Goal: Task Accomplishment & Management: Use online tool/utility

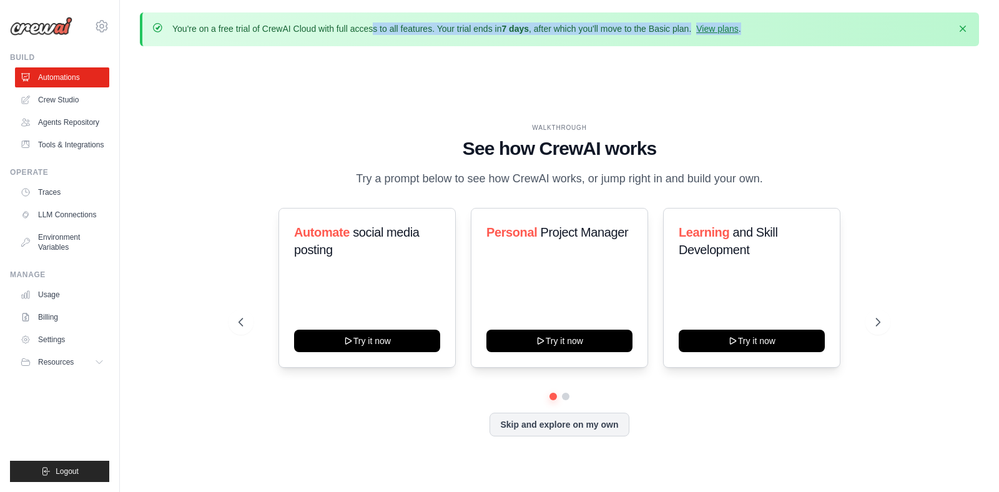
drag, startPoint x: 288, startPoint y: 32, endPoint x: 666, endPoint y: 37, distance: 377.1
click at [666, 38] on div "You're on a free trial of CrewAI Cloud with full access to all features. Your t…" at bounding box center [559, 29] width 839 height 34
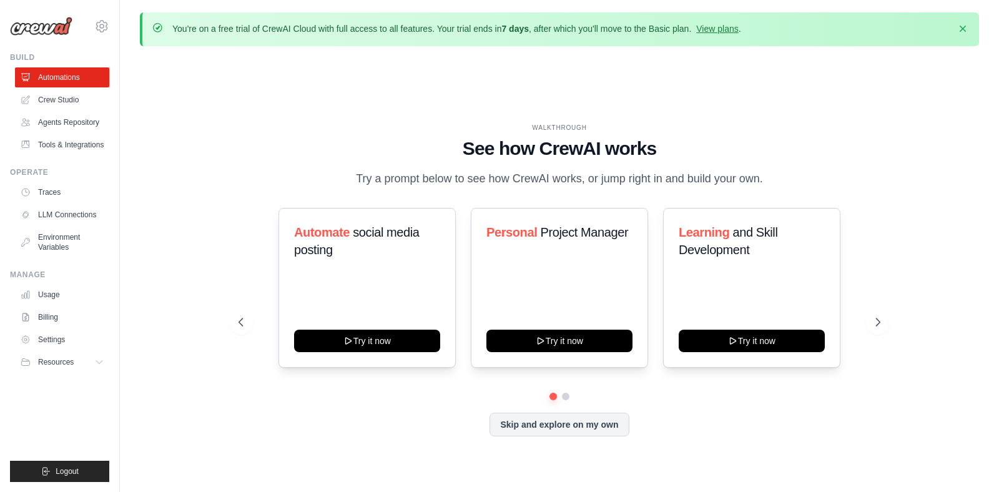
click at [664, 76] on div "WALKTHROUGH See how CrewAI works Try a prompt below to see how CrewAI works, or…" at bounding box center [559, 289] width 839 height 467
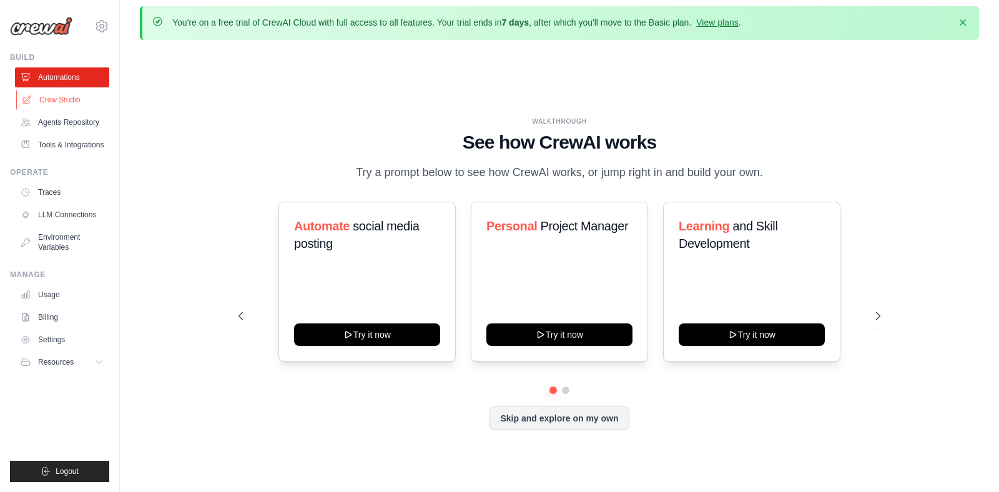
click at [68, 109] on link "Crew Studio" at bounding box center [63, 100] width 94 height 20
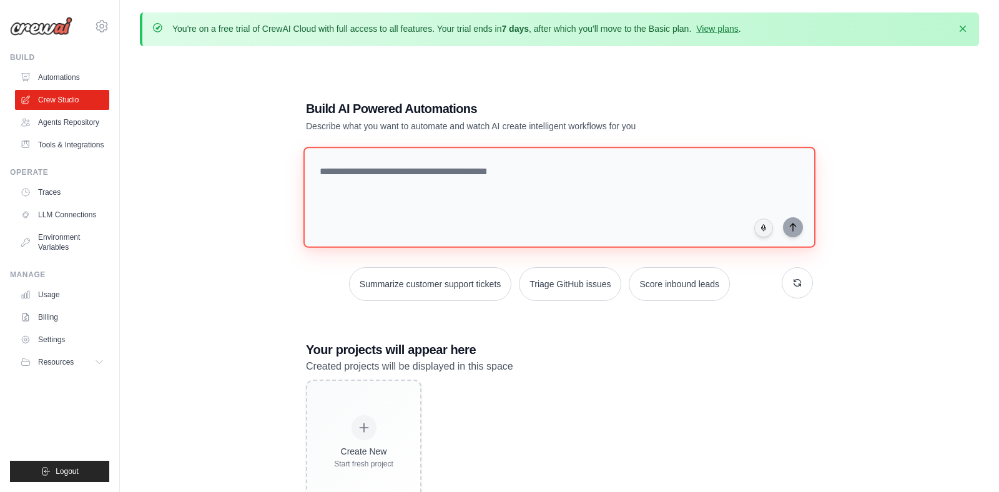
click at [472, 192] on textarea at bounding box center [559, 197] width 512 height 101
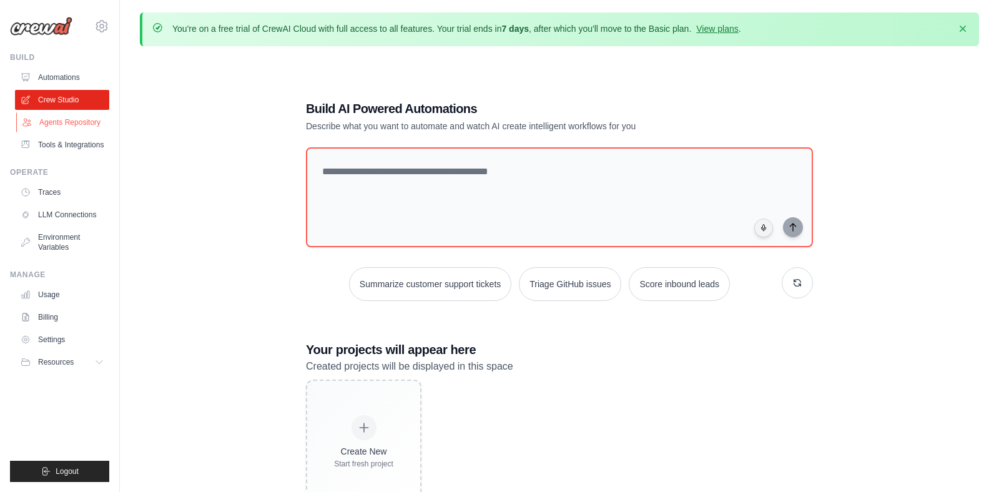
click at [75, 121] on link "Agents Repository" at bounding box center [63, 122] width 94 height 20
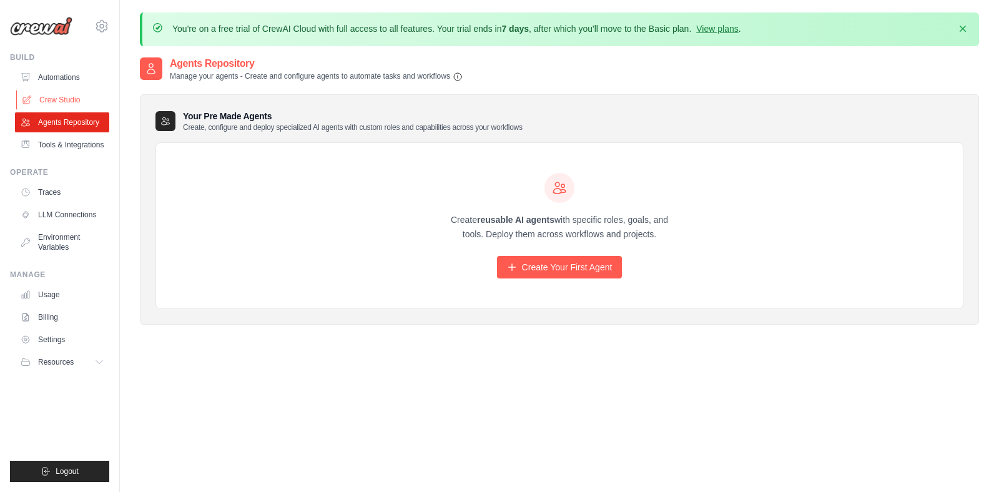
click at [52, 92] on link "Crew Studio" at bounding box center [63, 100] width 94 height 20
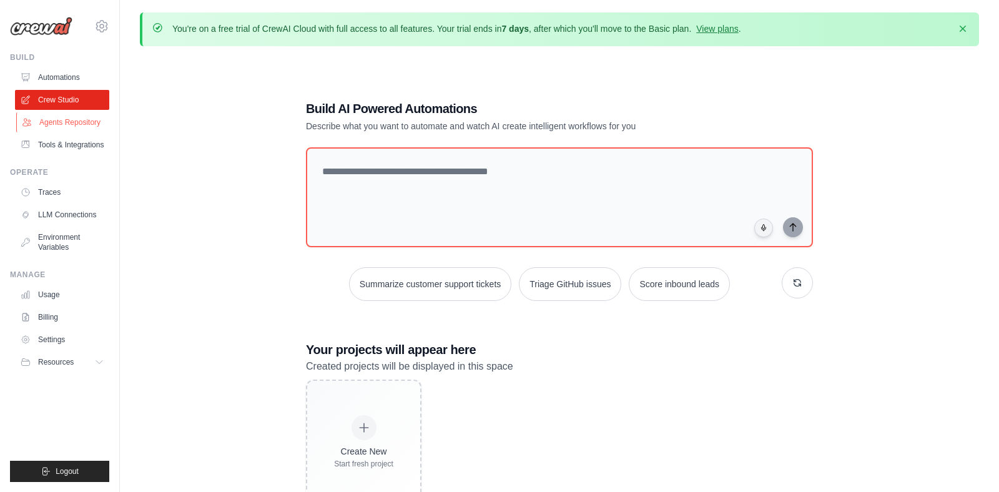
click at [69, 129] on link "Agents Repository" at bounding box center [63, 122] width 94 height 20
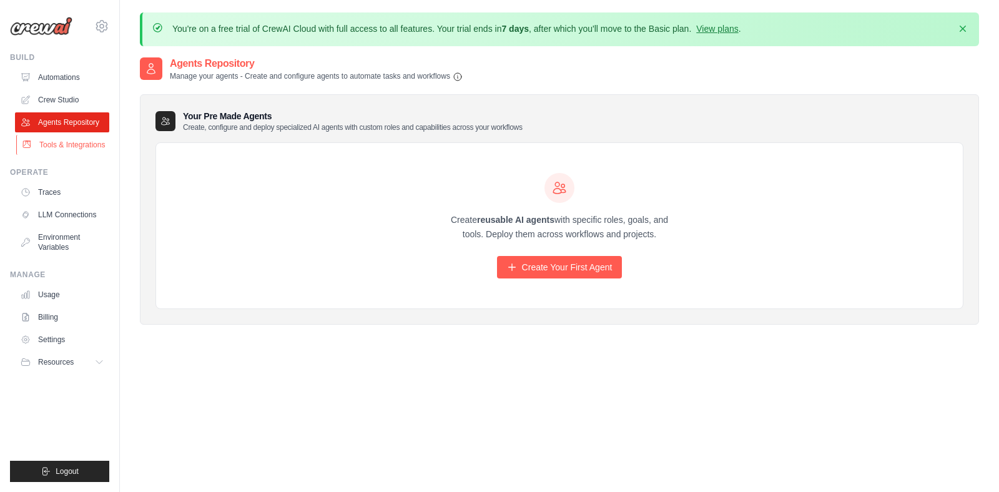
click at [77, 145] on link "Tools & Integrations" at bounding box center [63, 145] width 94 height 20
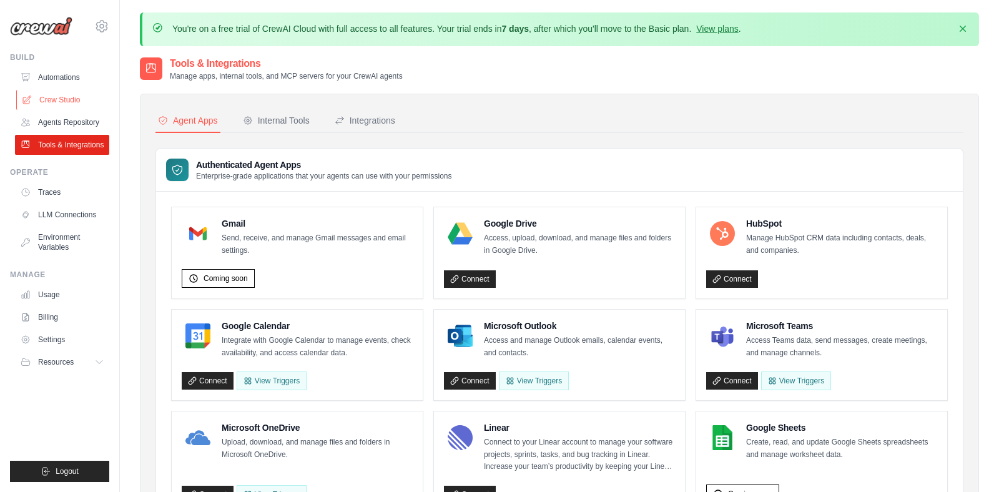
click at [67, 98] on link "Crew Studio" at bounding box center [63, 100] width 94 height 20
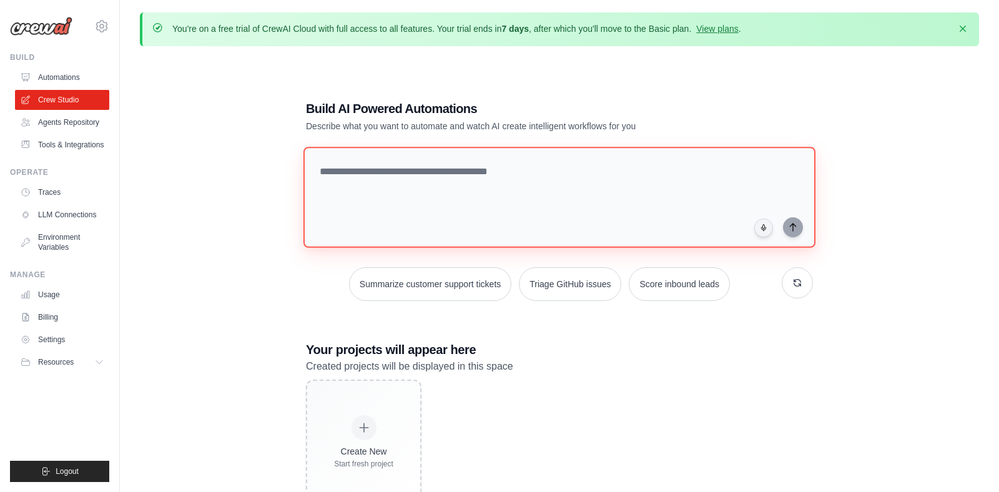
click at [435, 186] on textarea at bounding box center [559, 197] width 512 height 101
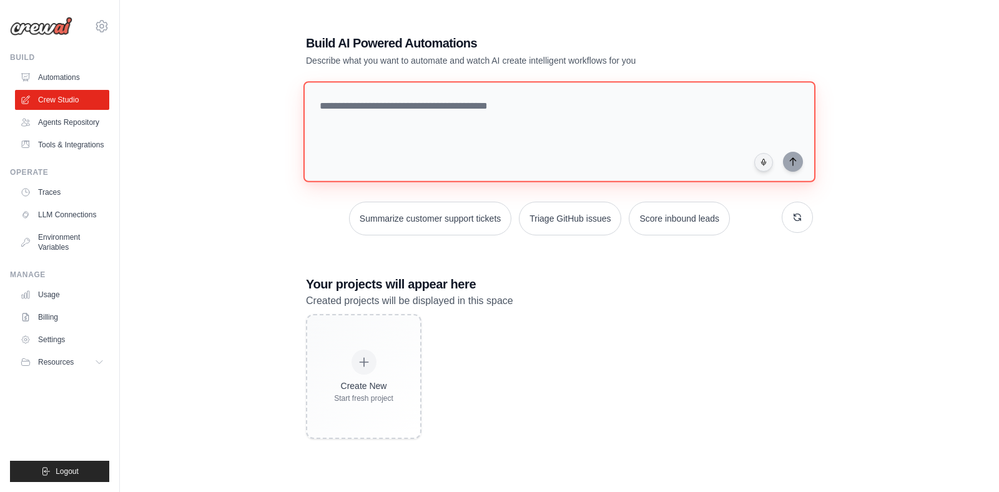
scroll to position [68, 0]
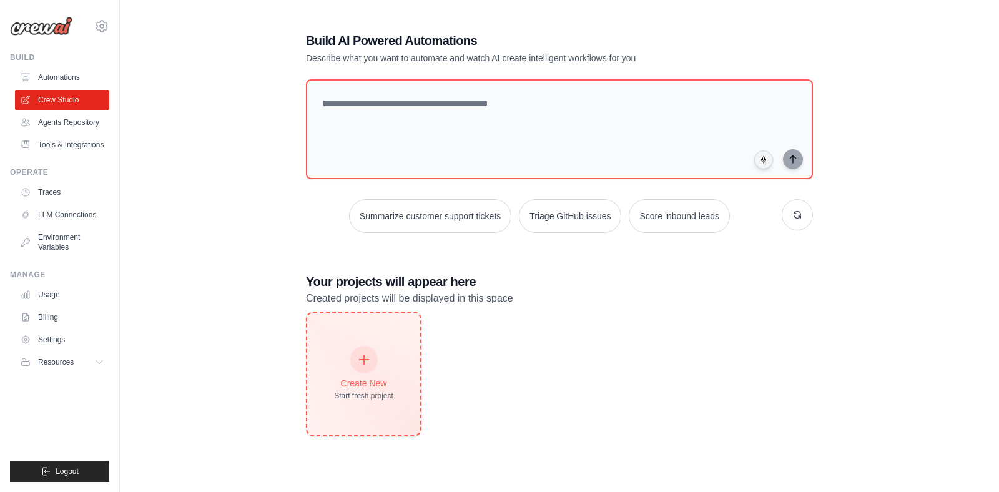
click at [357, 404] on div "Create New Start fresh project" at bounding box center [363, 374] width 113 height 122
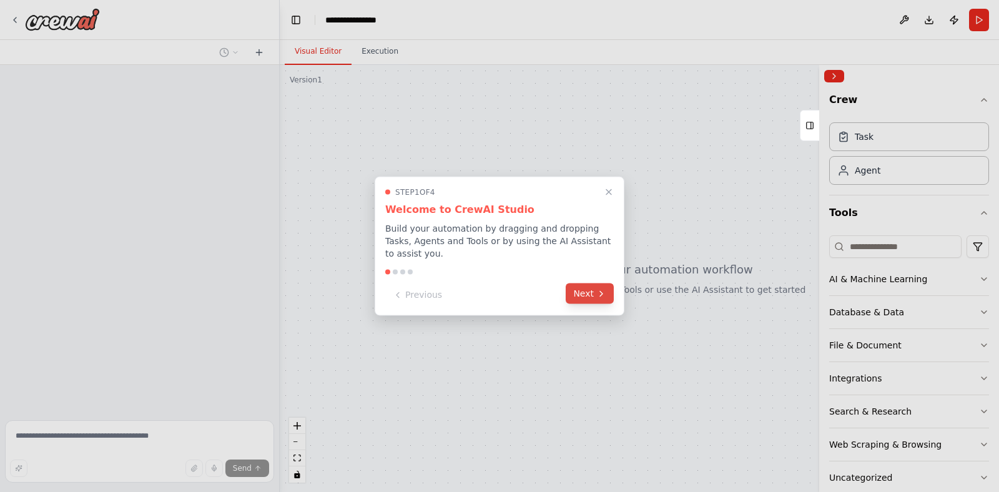
click at [591, 290] on button "Next" at bounding box center [590, 293] width 48 height 21
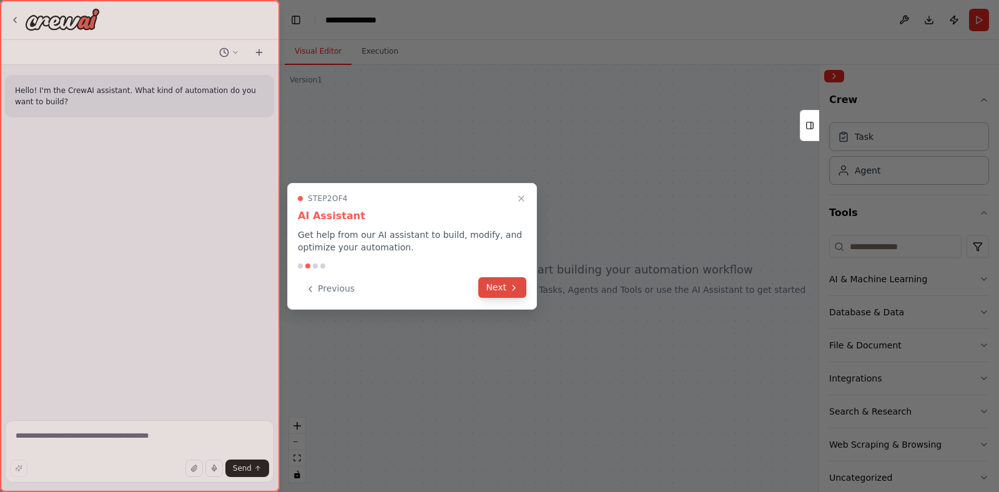
click at [496, 284] on button "Next" at bounding box center [502, 287] width 48 height 21
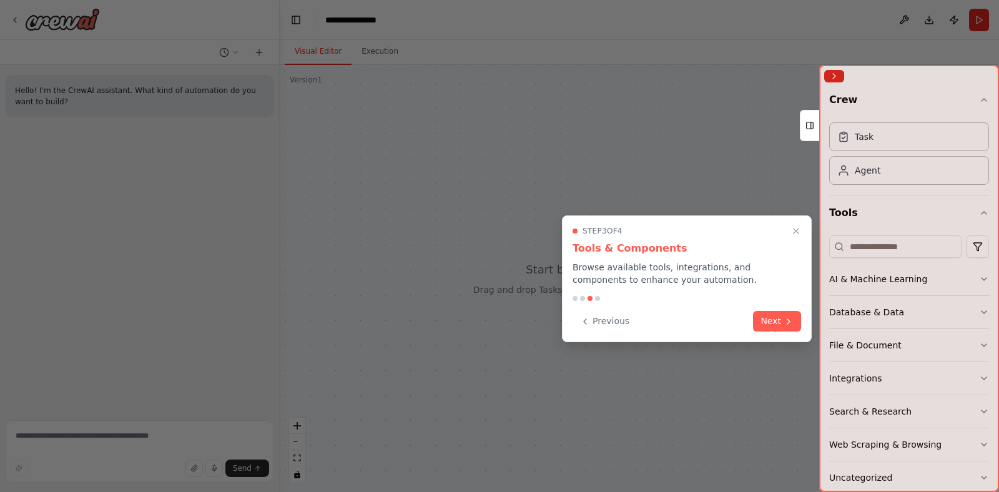
click at [770, 313] on button "Next" at bounding box center [777, 321] width 48 height 21
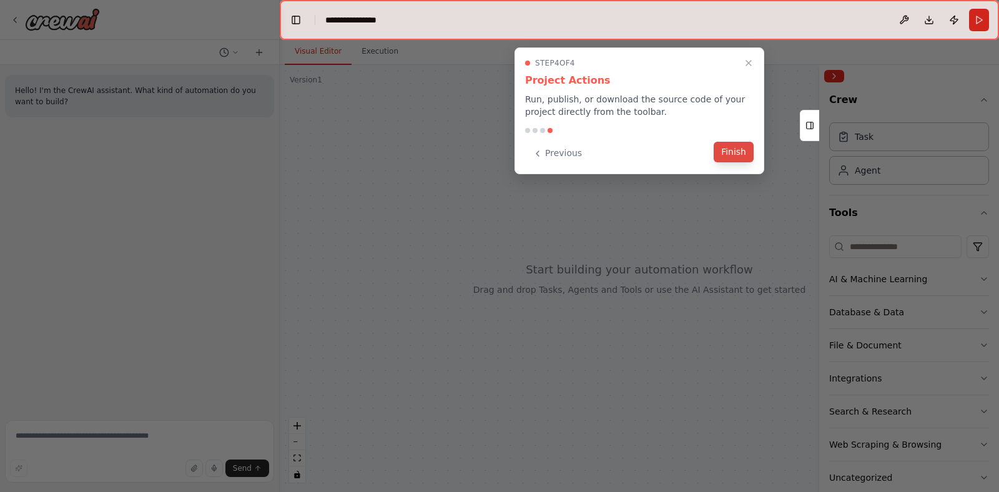
click at [734, 153] on button "Finish" at bounding box center [734, 152] width 40 height 21
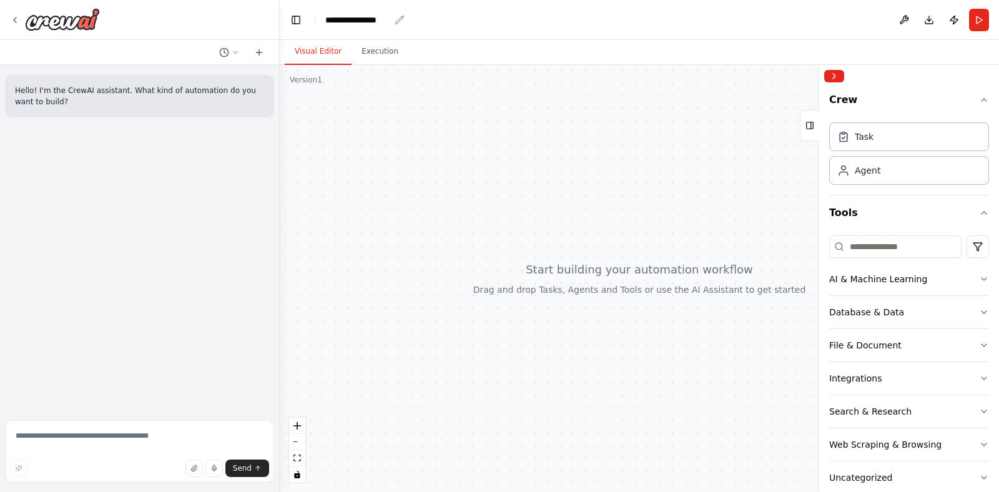
click at [365, 29] on header "**********" at bounding box center [639, 20] width 719 height 40
click at [401, 17] on icon "breadcrumb" at bounding box center [400, 20] width 8 height 8
click at [400, 22] on icon "breadcrumb" at bounding box center [400, 20] width 10 height 10
click at [388, 22] on div "**********" at bounding box center [357, 20] width 64 height 12
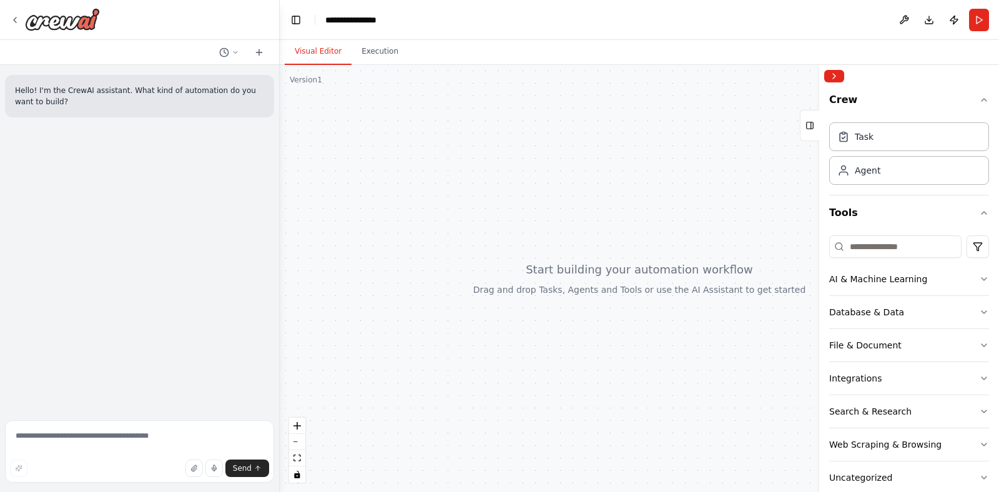
click at [393, 22] on div "**********" at bounding box center [387, 20] width 125 height 12
click at [386, 22] on div "**********" at bounding box center [387, 20] width 125 height 12
click at [369, 125] on div at bounding box center [639, 278] width 719 height 427
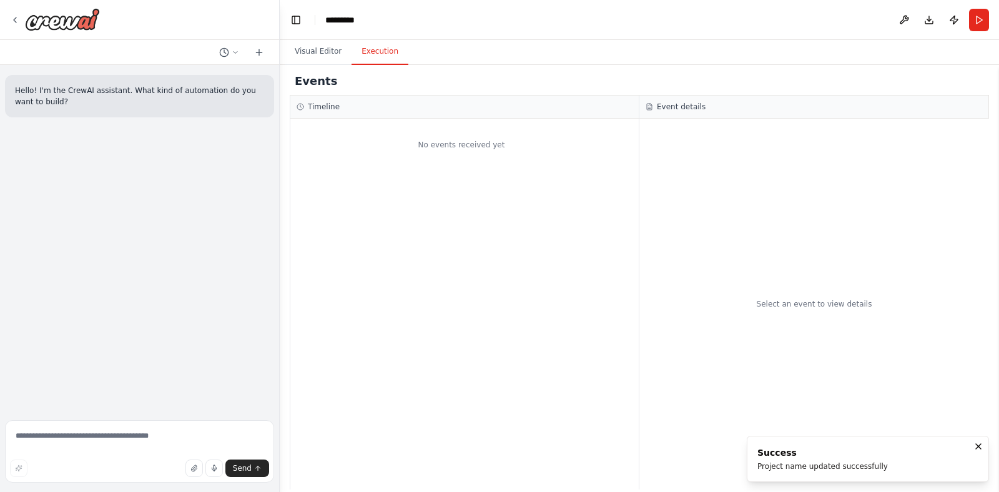
click at [371, 63] on button "Execution" at bounding box center [380, 52] width 57 height 26
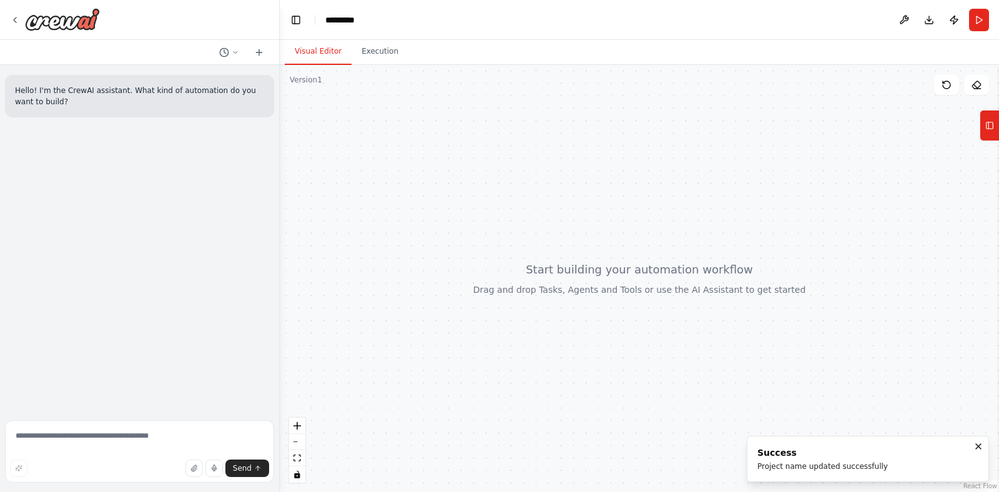
click at [317, 61] on button "Visual Editor" at bounding box center [318, 52] width 67 height 26
click at [95, 477] on textarea at bounding box center [139, 451] width 269 height 62
type textarea "*"
paste textarea "**********"
type textarea "**********"
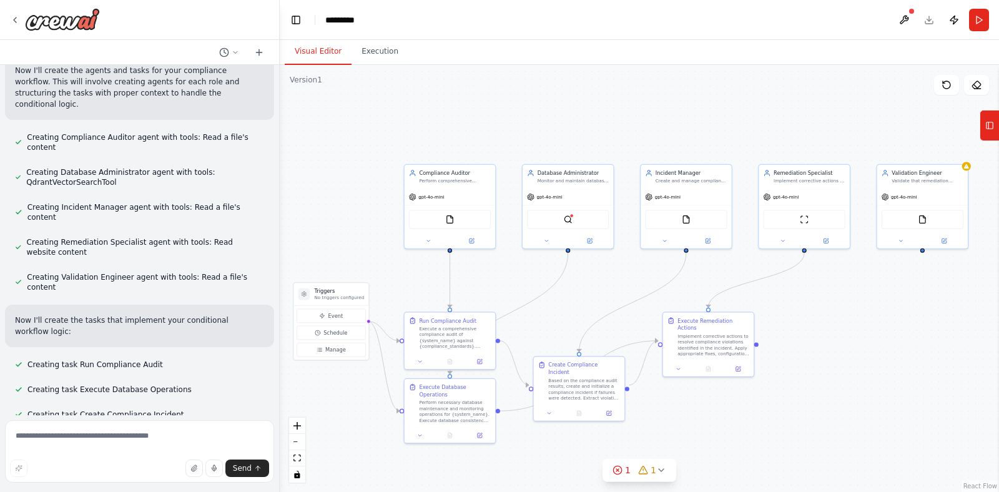
scroll to position [446, 0]
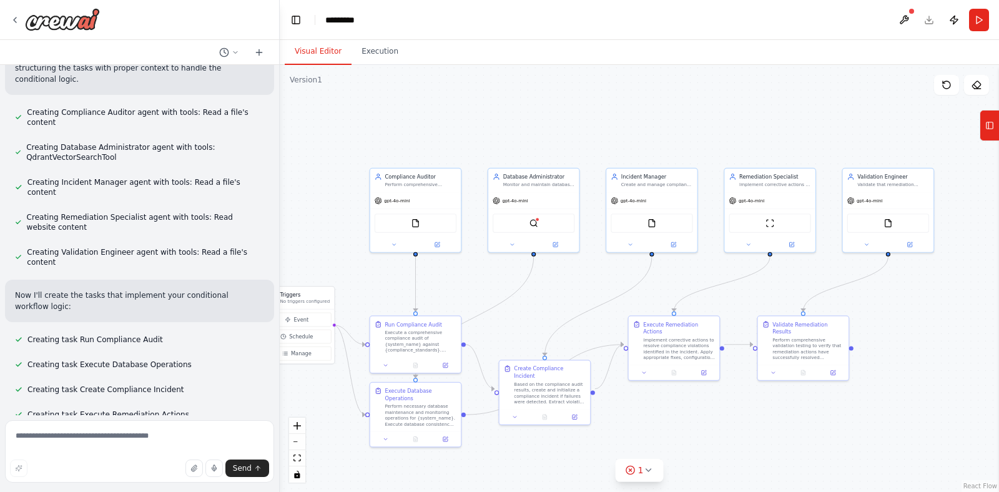
drag, startPoint x: 579, startPoint y: 135, endPoint x: 386, endPoint y: 127, distance: 193.1
click at [385, 127] on div ".deletable-edge-delete-btn { width: 20px; height: 20px; border: 0px solid #ffff…" at bounding box center [639, 278] width 719 height 427
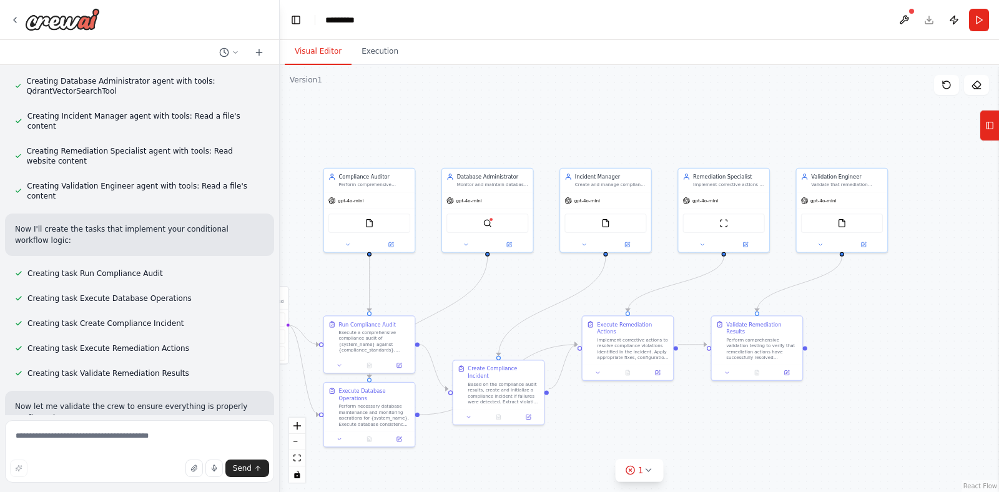
scroll to position [523, 0]
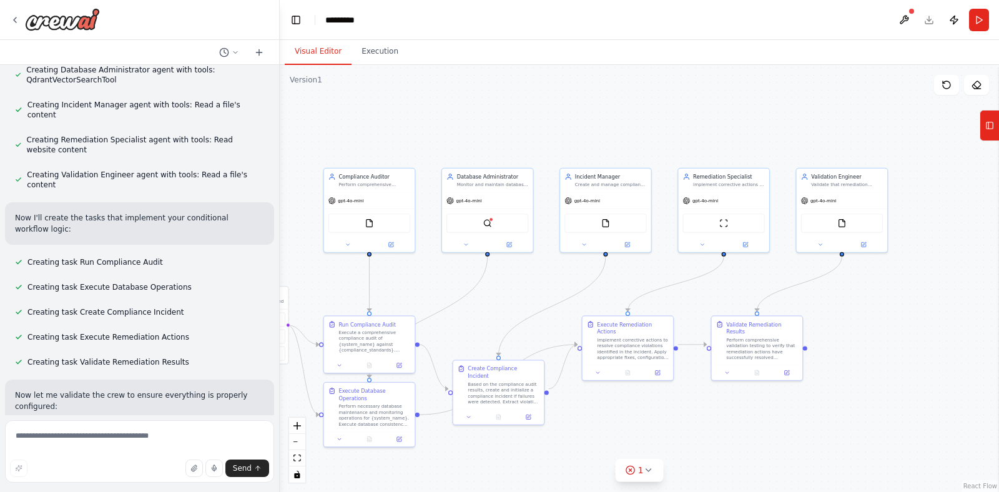
drag, startPoint x: 547, startPoint y: 127, endPoint x: 508, endPoint y: 127, distance: 38.7
click at [508, 127] on div ".deletable-edge-delete-btn { width: 20px; height: 20px; border: 0px solid #ffff…" at bounding box center [639, 278] width 719 height 427
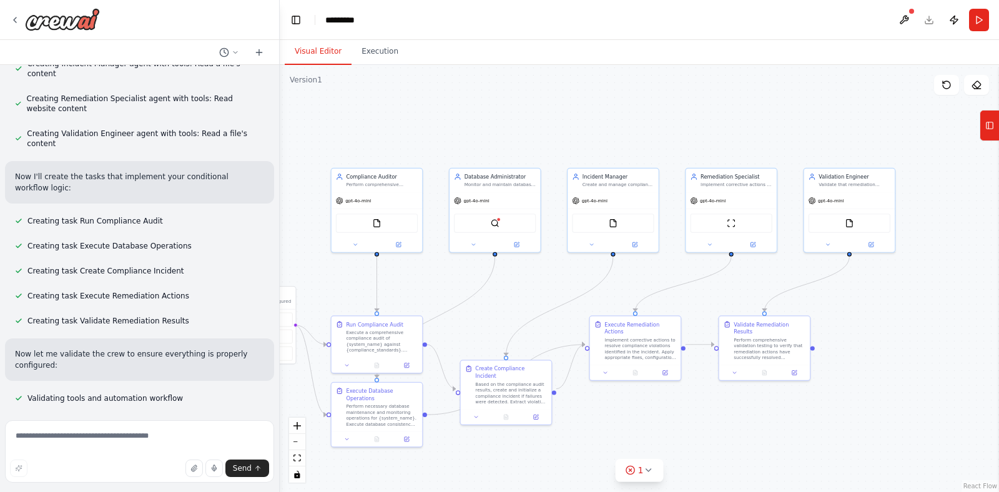
drag, startPoint x: 408, startPoint y: 147, endPoint x: 482, endPoint y: 140, distance: 74.0
click at [481, 140] on div ".deletable-edge-delete-btn { width: 20px; height: 20px; border: 0px solid #ffff…" at bounding box center [639, 278] width 719 height 427
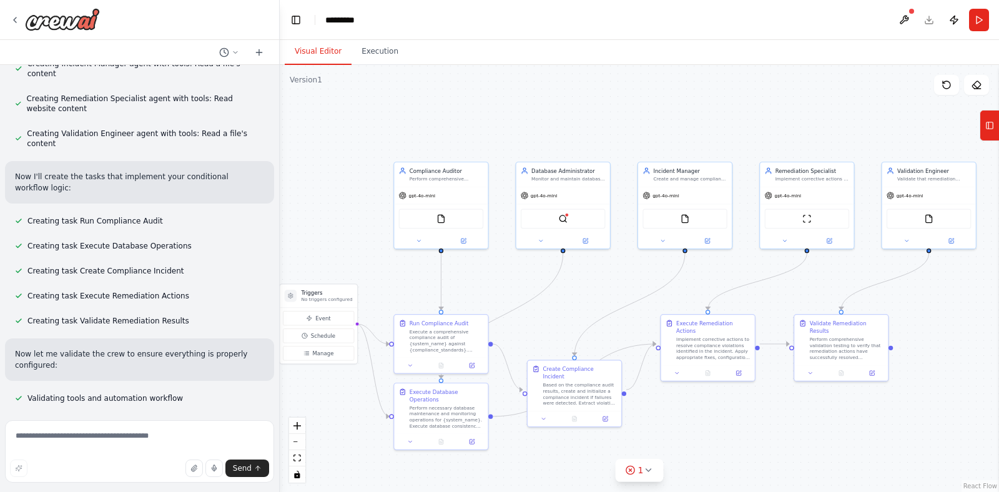
scroll to position [576, 0]
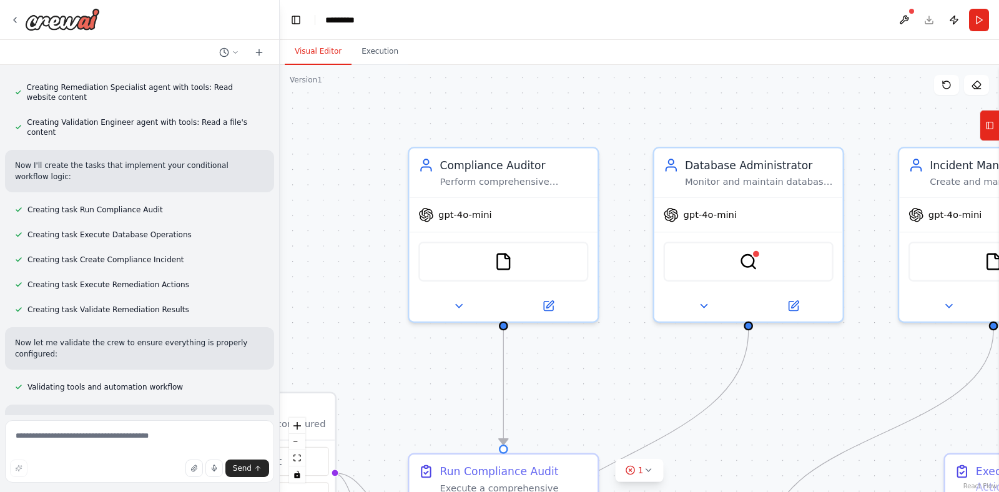
drag, startPoint x: 482, startPoint y: 140, endPoint x: 573, endPoint y: 108, distance: 96.8
click at [574, 108] on div ".deletable-edge-delete-btn { width: 20px; height: 20px; border: 0px solid #ffff…" at bounding box center [639, 278] width 719 height 427
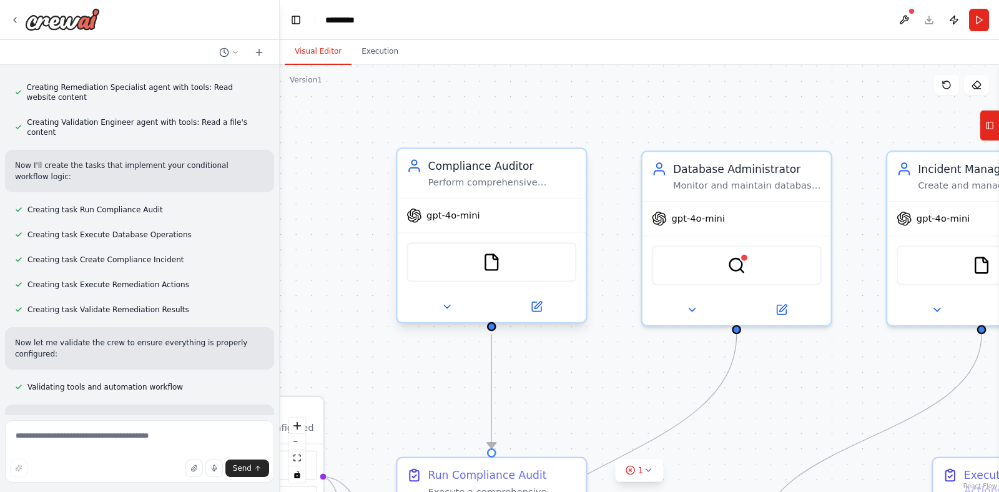
scroll to position [601, 0]
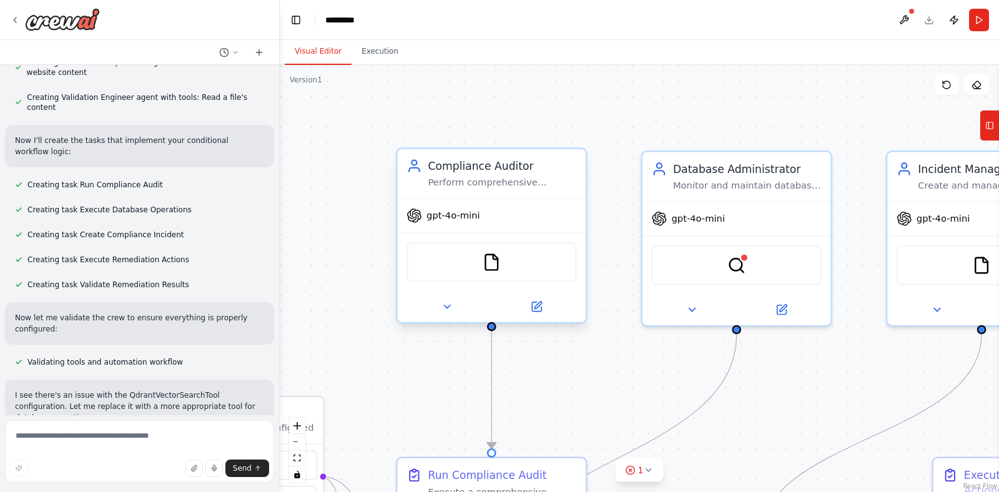
click at [518, 214] on div "gpt-4o-mini" at bounding box center [491, 216] width 189 height 34
click at [501, 275] on div "FileReadTool" at bounding box center [491, 262] width 170 height 40
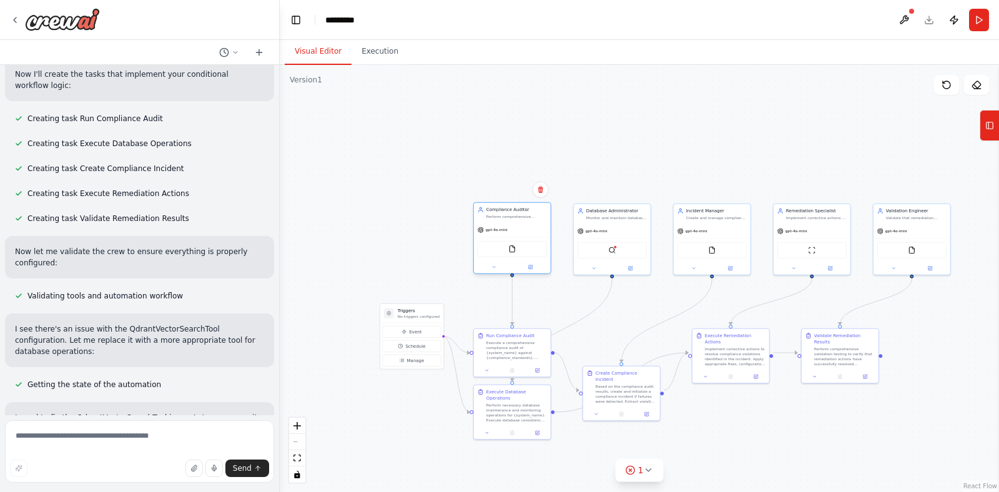
scroll to position [678, 0]
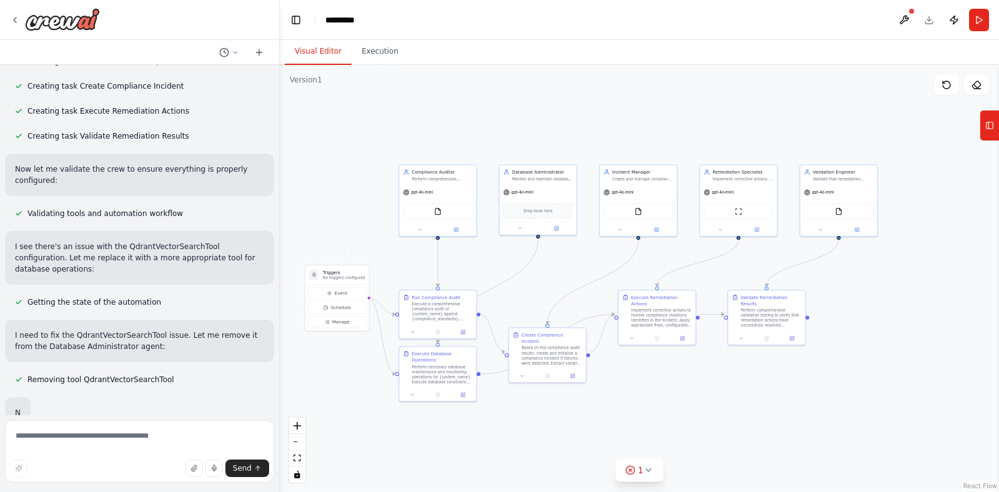
drag, startPoint x: 595, startPoint y: 145, endPoint x: 521, endPoint y: 106, distance: 83.8
click at [521, 106] on div ".deletable-edge-delete-btn { width: 20px; height: 20px; border: 0px solid #ffff…" at bounding box center [639, 278] width 719 height 427
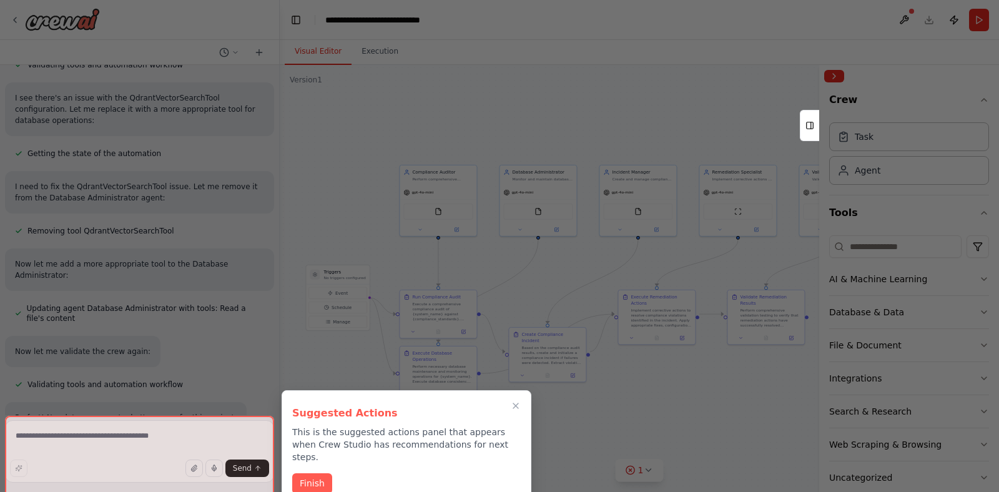
scroll to position [999, 0]
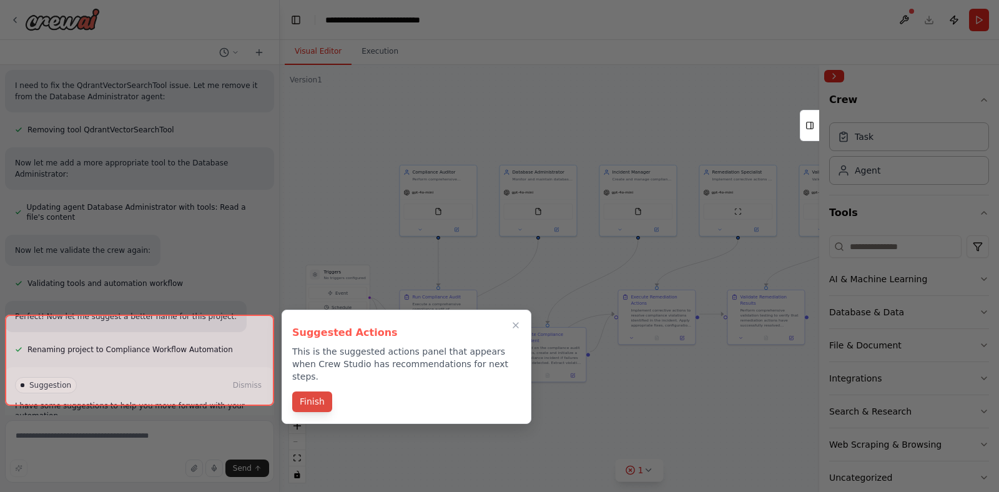
click at [318, 391] on button "Finish" at bounding box center [312, 401] width 40 height 21
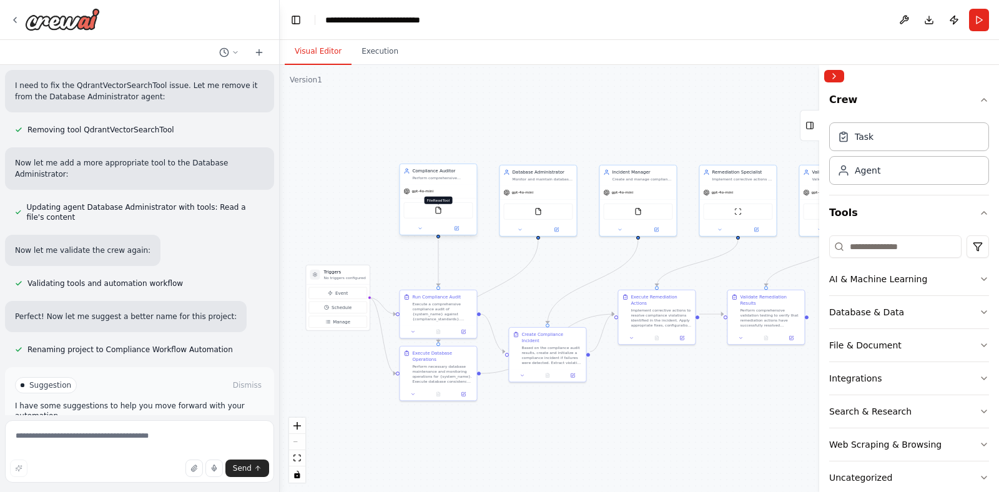
click at [438, 207] on img at bounding box center [438, 210] width 7 height 7
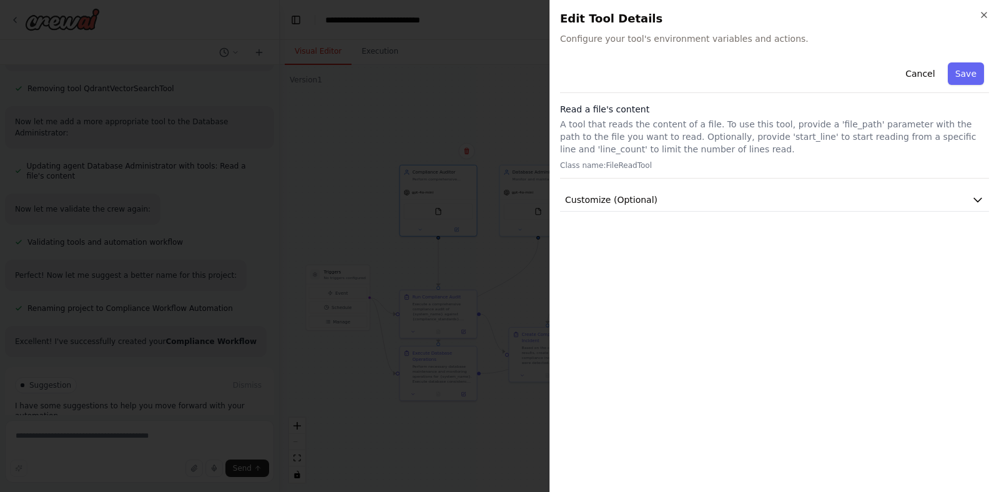
click at [692, 186] on div "Cancel Save Read a file's content A tool that reads the content of a file. To u…" at bounding box center [774, 134] width 429 height 154
click at [906, 213] on div "Cancel Save Read a file's content A tool that reads the content of a file. To u…" at bounding box center [774, 269] width 429 height 425
click at [906, 210] on button "Customize (Optional)" at bounding box center [774, 200] width 429 height 23
click at [807, 259] on div "Cancel Save Read a file's content A tool that reads the content of a file. To u…" at bounding box center [774, 269] width 429 height 425
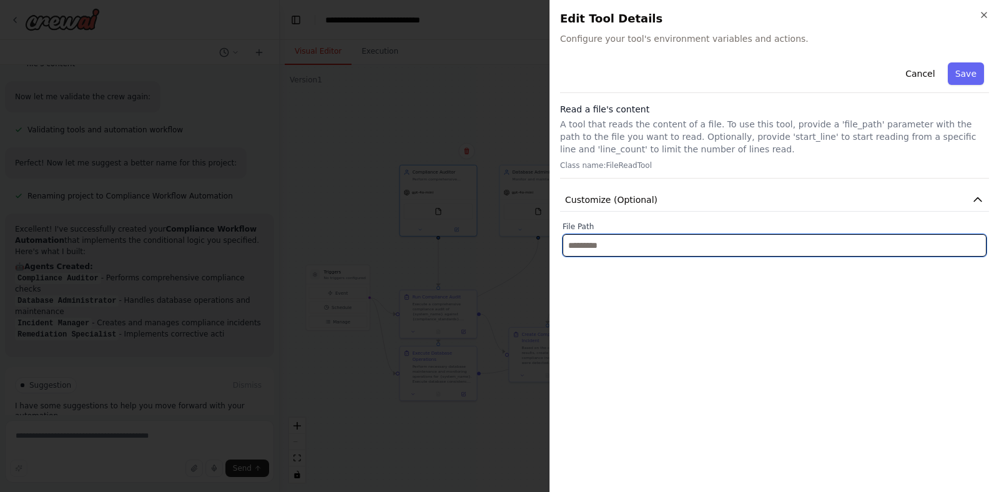
click at [807, 256] on input "text" at bounding box center [775, 245] width 424 height 22
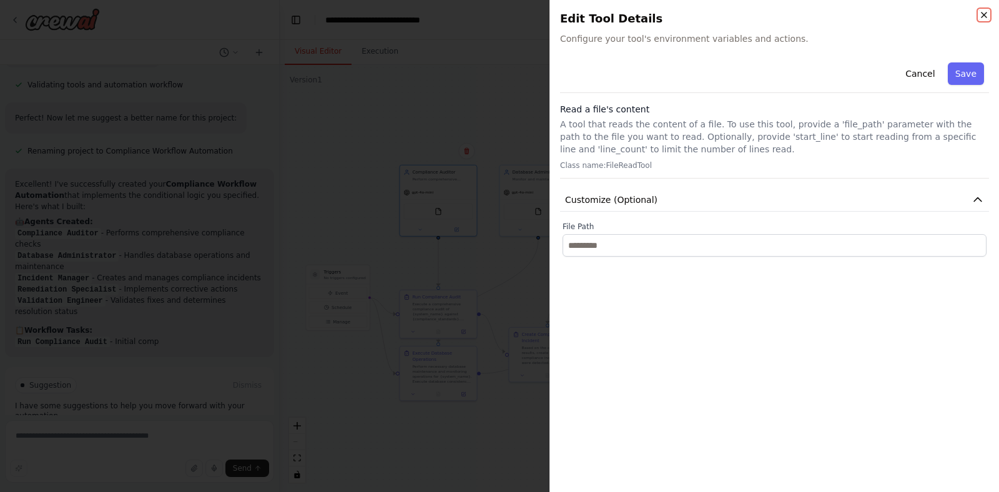
click at [985, 10] on icon "button" at bounding box center [984, 15] width 10 height 10
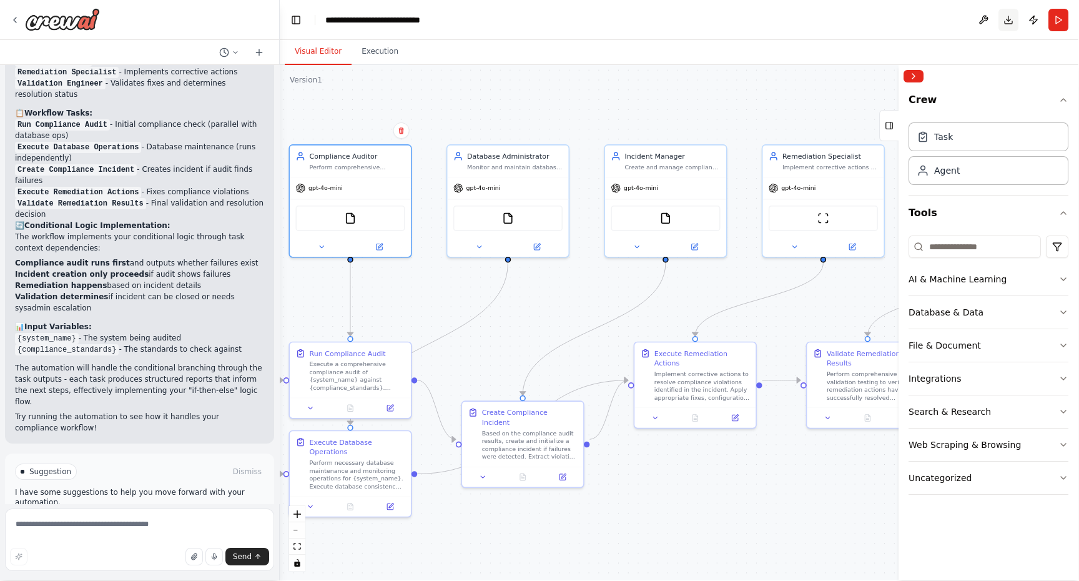
scroll to position [1401, 0]
